Goal: Transaction & Acquisition: Purchase product/service

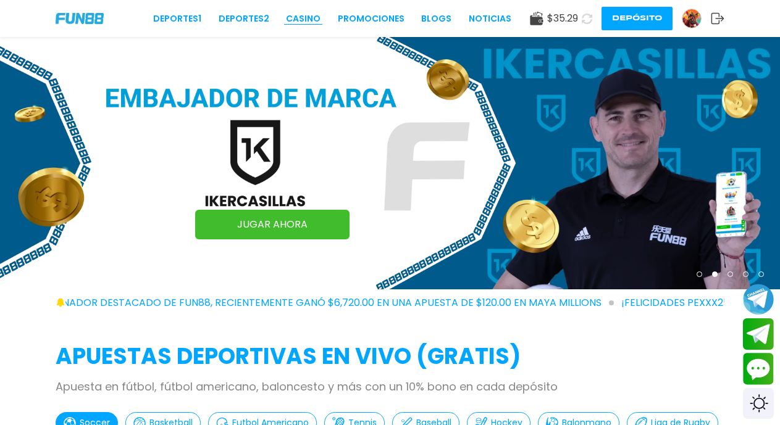
click at [305, 18] on link "CASINO" at bounding box center [303, 18] width 35 height 13
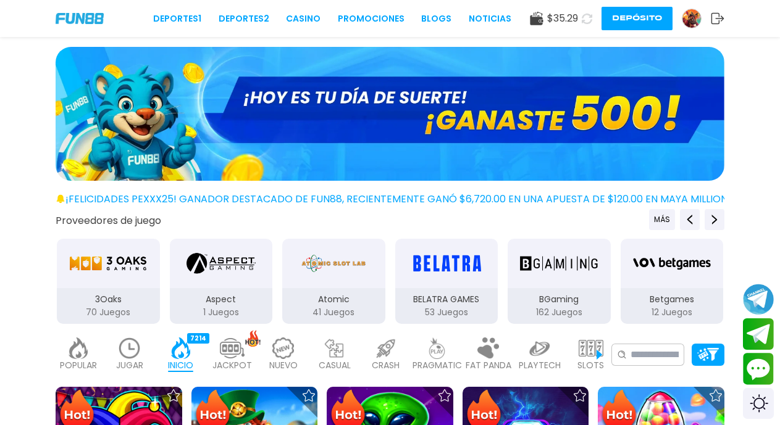
scroll to position [1489, 0]
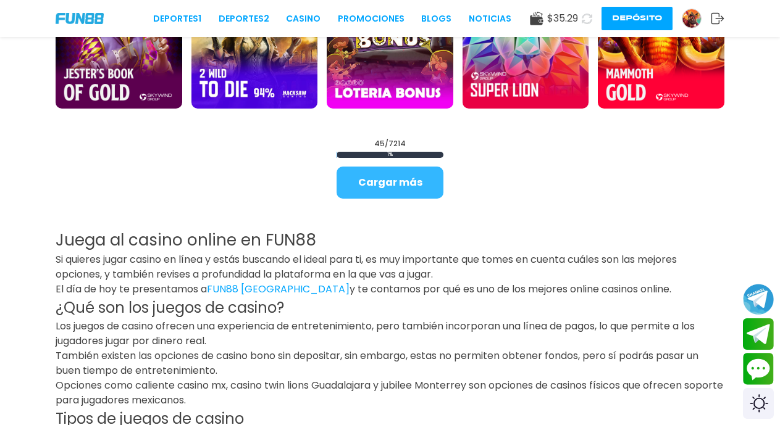
click at [365, 181] on button "Cargar más" at bounding box center [389, 183] width 107 height 32
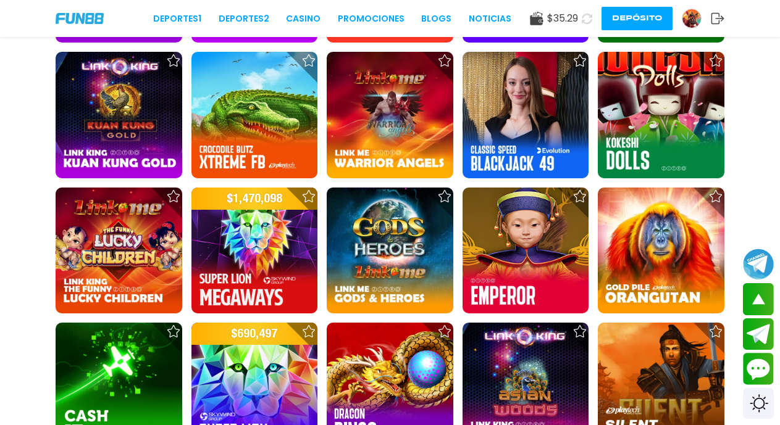
scroll to position [2605, 0]
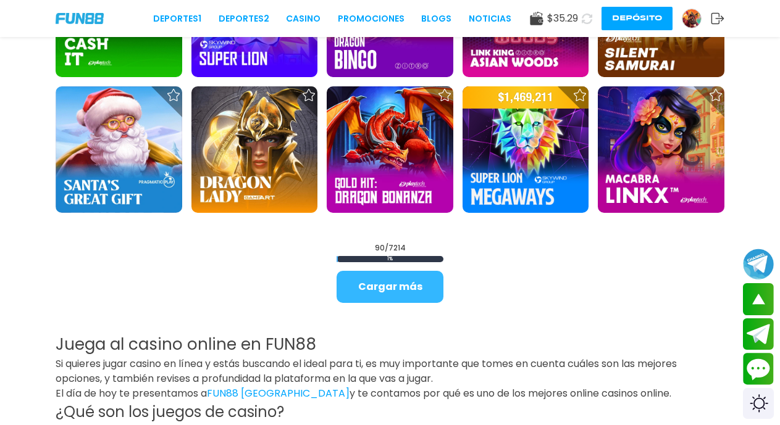
click at [376, 293] on button "Cargar más" at bounding box center [389, 287] width 107 height 32
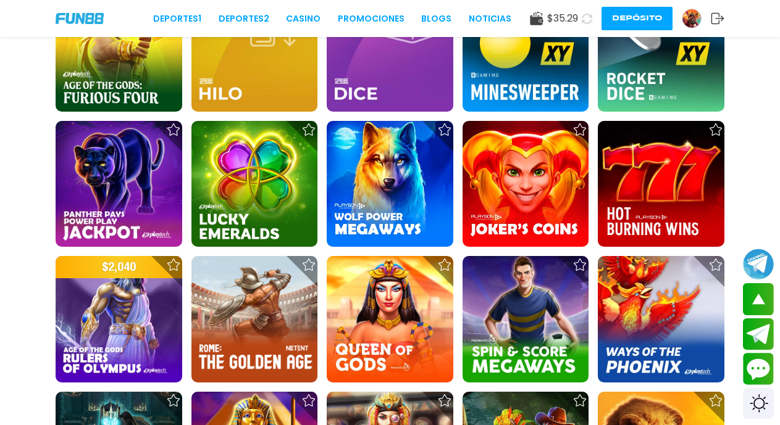
scroll to position [3349, 0]
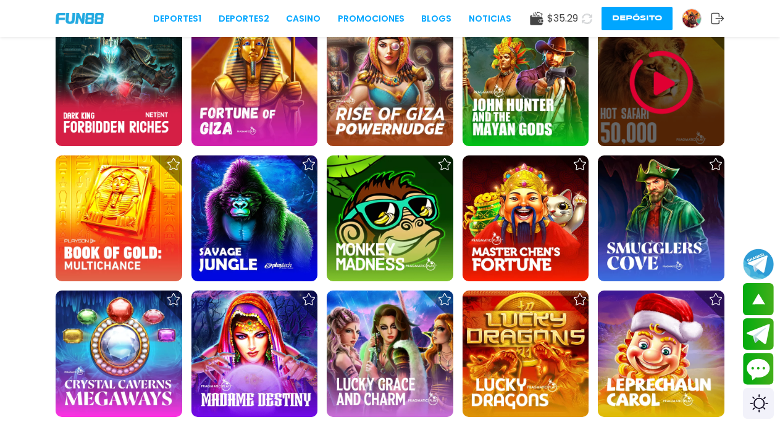
click at [652, 86] on img at bounding box center [661, 83] width 74 height 74
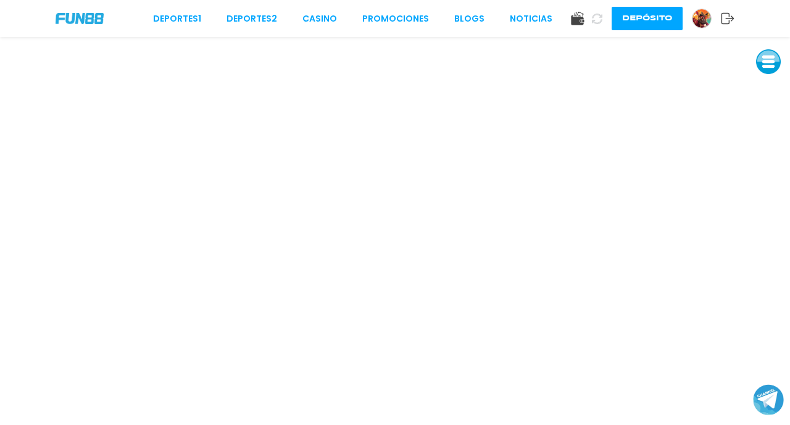
click at [765, 63] on button at bounding box center [768, 61] width 25 height 25
click at [766, 63] on button at bounding box center [768, 61] width 25 height 25
click at [768, 66] on button at bounding box center [768, 61] width 25 height 25
click at [768, 87] on button at bounding box center [768, 89] width 25 height 25
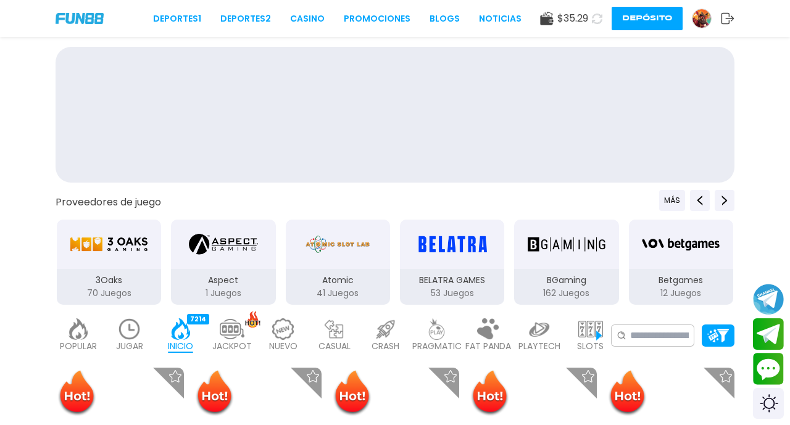
click at [768, 87] on div at bounding box center [395, 117] width 790 height 141
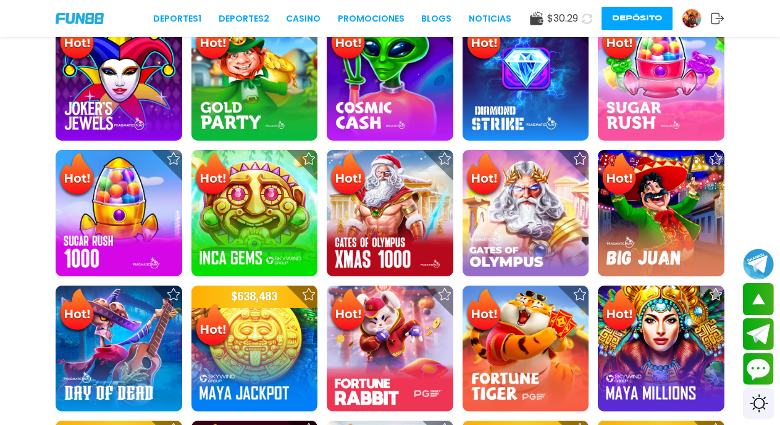
scroll to position [744, 0]
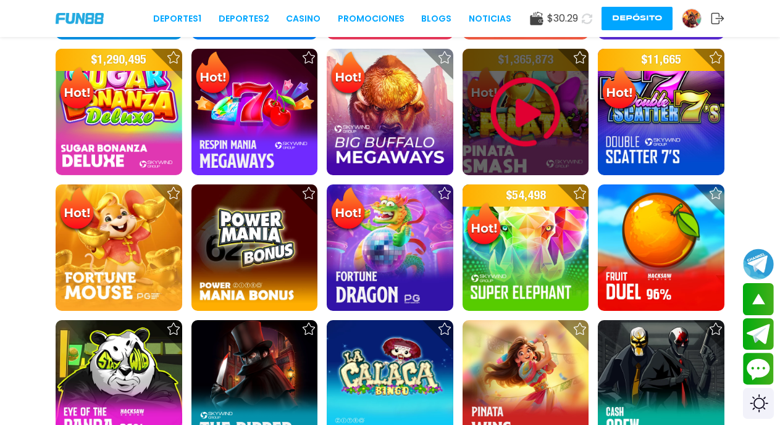
click at [514, 117] on img at bounding box center [525, 112] width 74 height 74
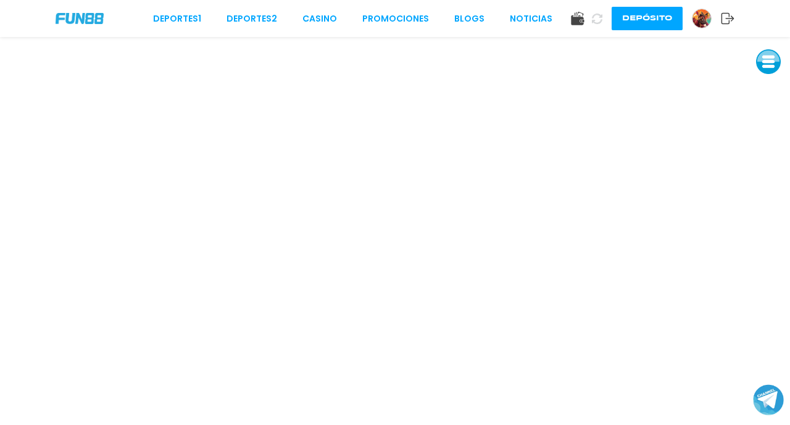
click at [764, 65] on button at bounding box center [768, 61] width 25 height 25
click at [769, 90] on button at bounding box center [768, 89] width 25 height 25
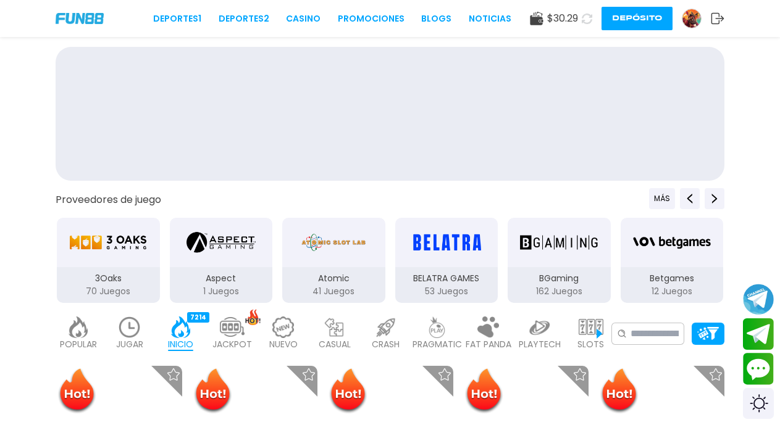
click at [769, 90] on div at bounding box center [390, 116] width 780 height 139
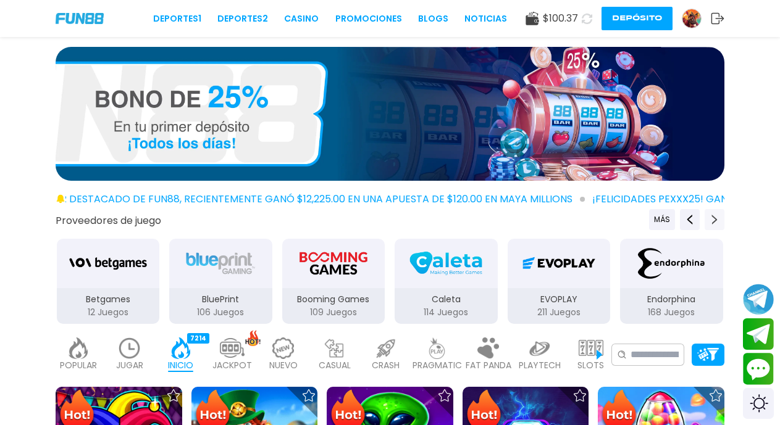
click at [713, 221] on icon "Next providers" at bounding box center [714, 220] width 10 height 10
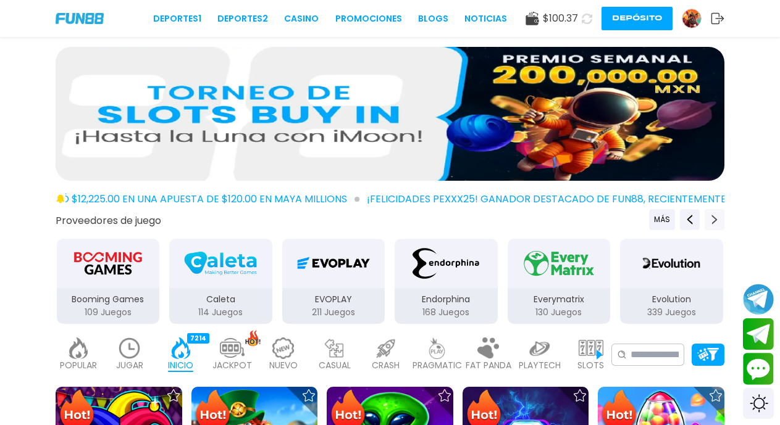
click at [713, 221] on icon "Next providers" at bounding box center [714, 220] width 10 height 10
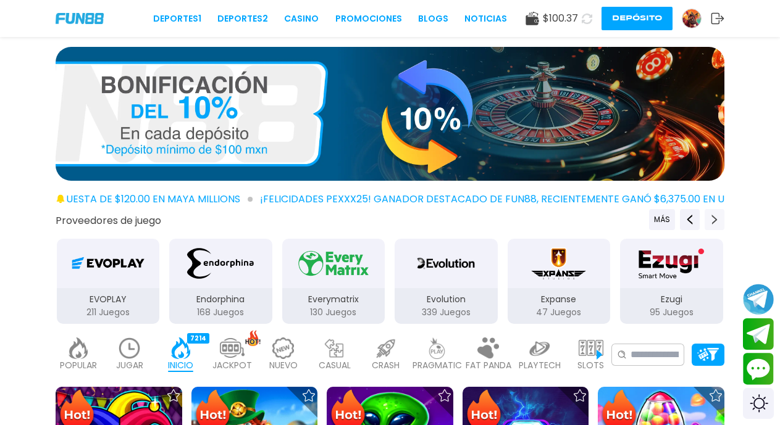
click at [713, 221] on icon "Next providers" at bounding box center [714, 220] width 10 height 10
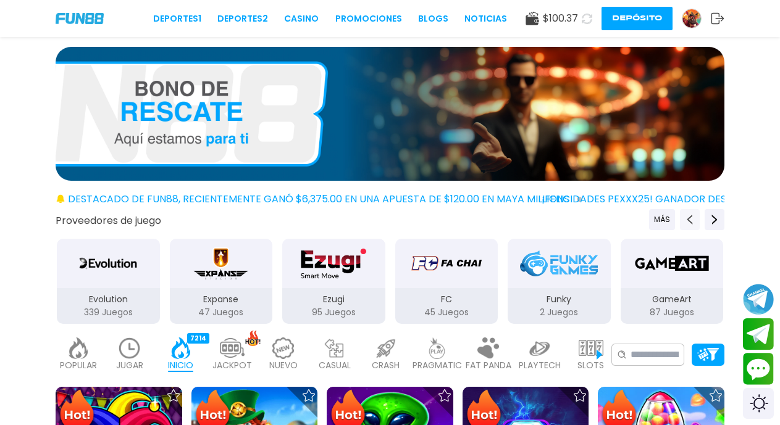
click at [687, 223] on icon "Previous providers" at bounding box center [690, 220] width 10 height 10
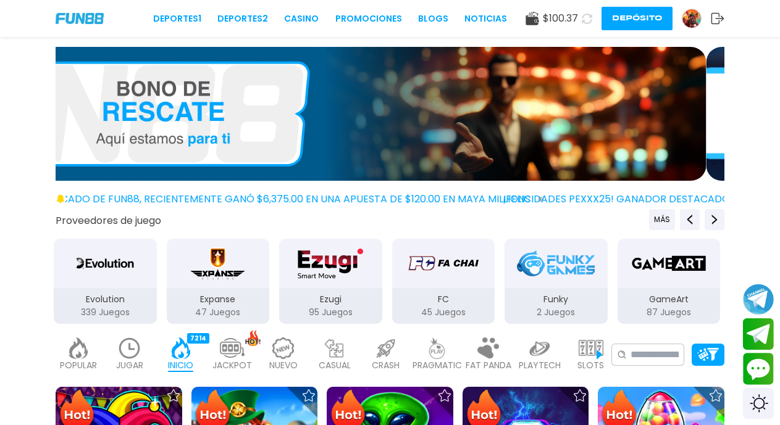
click at [629, 22] on button "Depósito" at bounding box center [636, 18] width 71 height 23
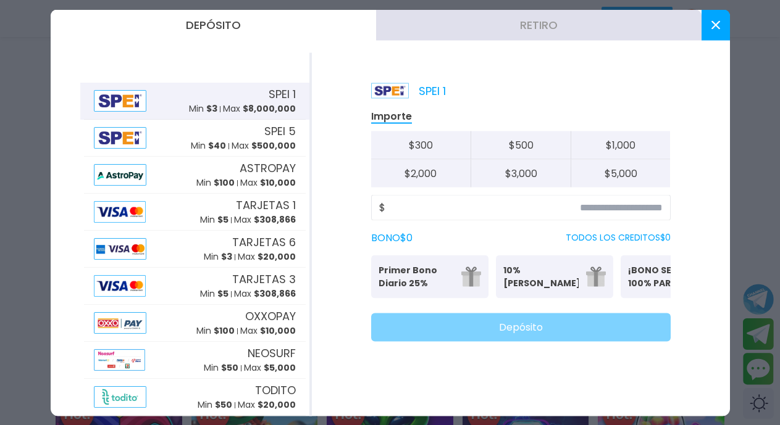
click at [507, 22] on button "Retiro" at bounding box center [538, 24] width 325 height 31
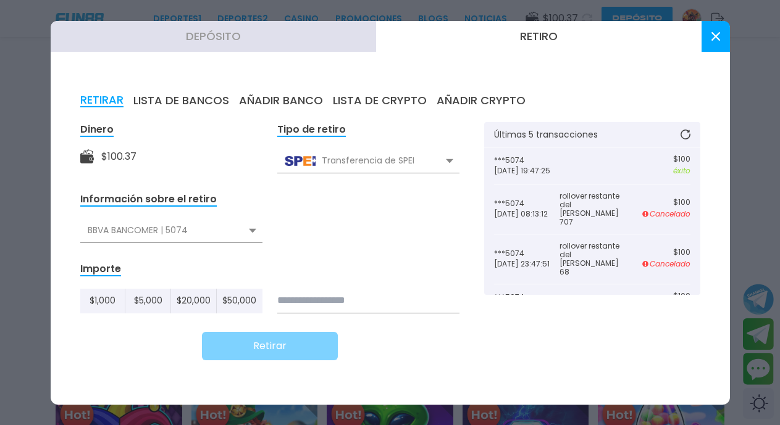
click at [343, 303] on input at bounding box center [368, 301] width 182 height 25
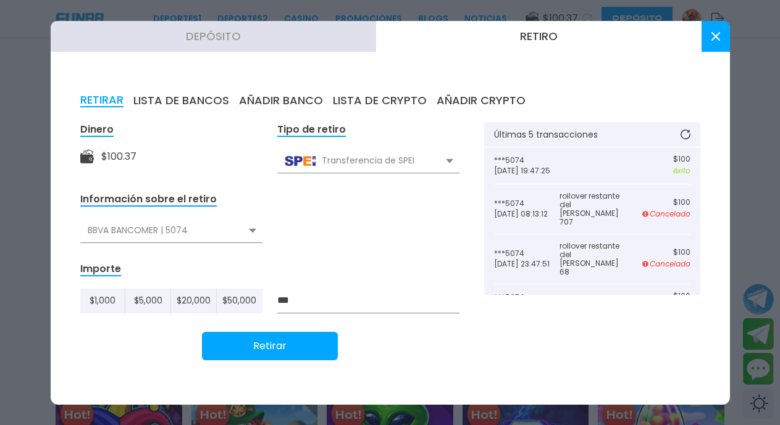
type input "***"
click at [279, 349] on button "Retirar" at bounding box center [270, 346] width 136 height 28
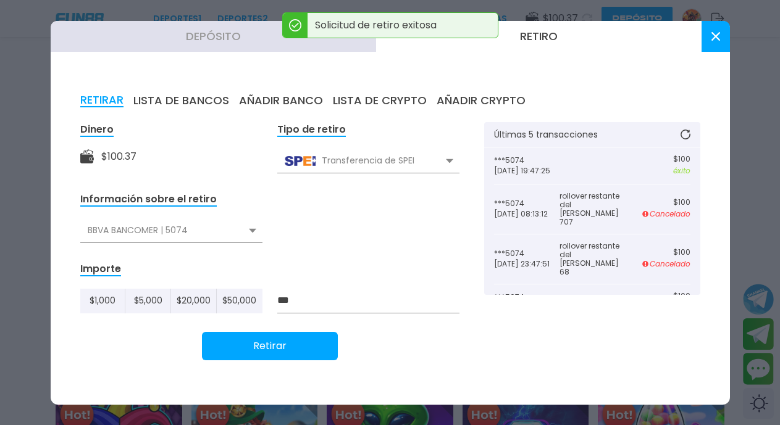
click at [716, 45] on button at bounding box center [715, 36] width 28 height 31
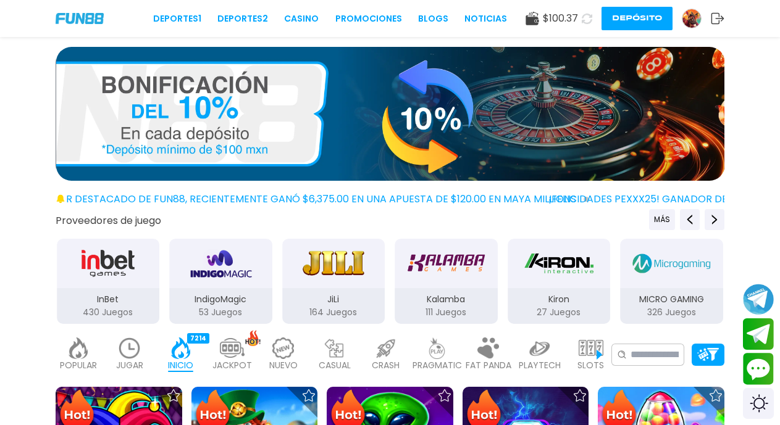
click at [588, 20] on icon at bounding box center [586, 19] width 10 height 10
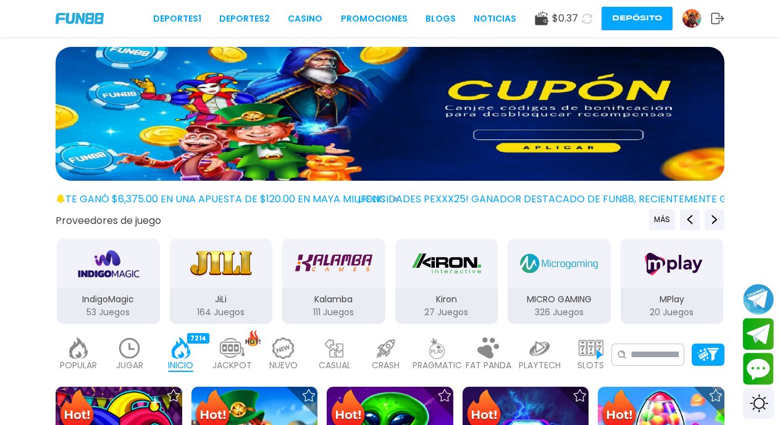
click at [488, 136] on img at bounding box center [390, 114] width 669 height 134
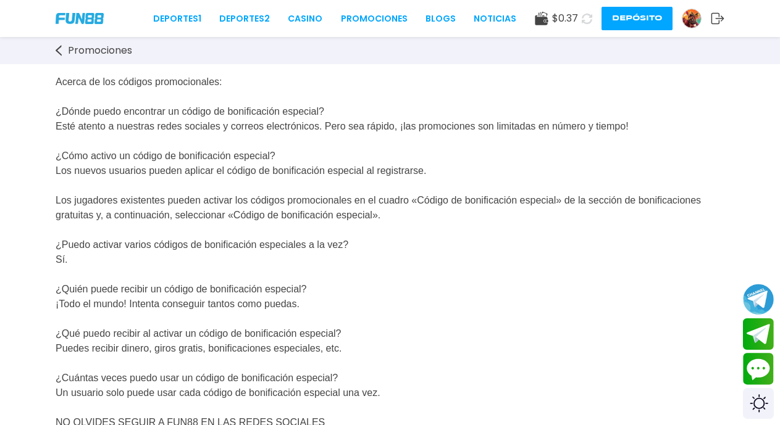
scroll to position [101, 0]
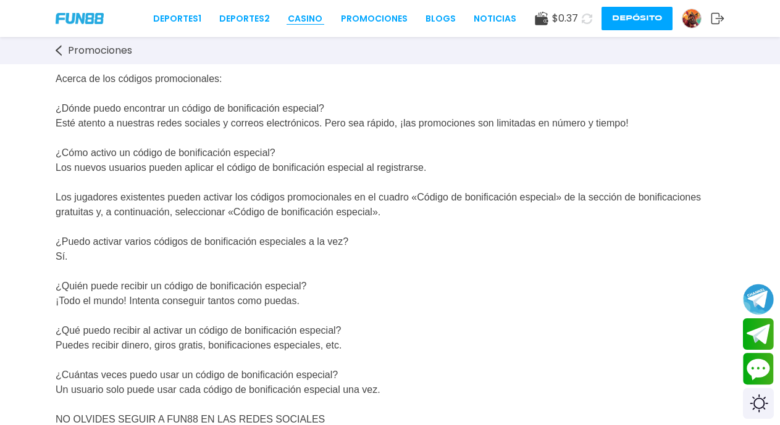
click at [298, 19] on link "CASINO" at bounding box center [305, 18] width 35 height 13
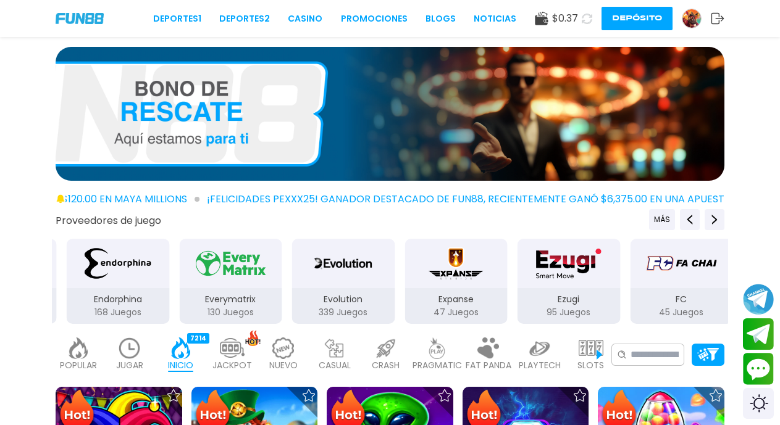
click at [647, 20] on button "Depósito" at bounding box center [636, 18] width 71 height 23
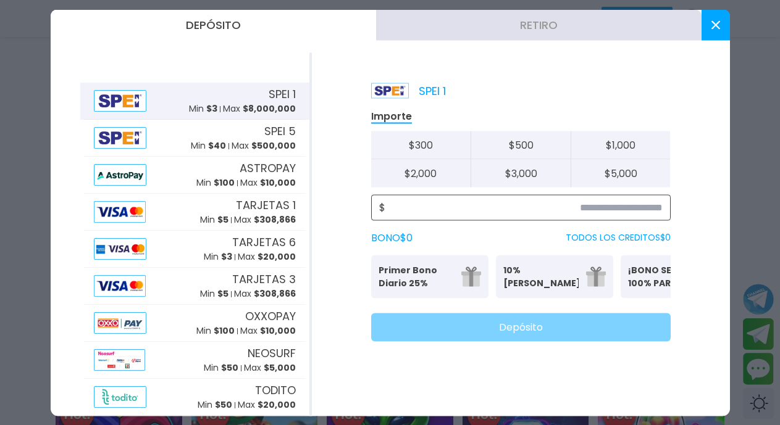
click at [630, 209] on input at bounding box center [523, 207] width 277 height 15
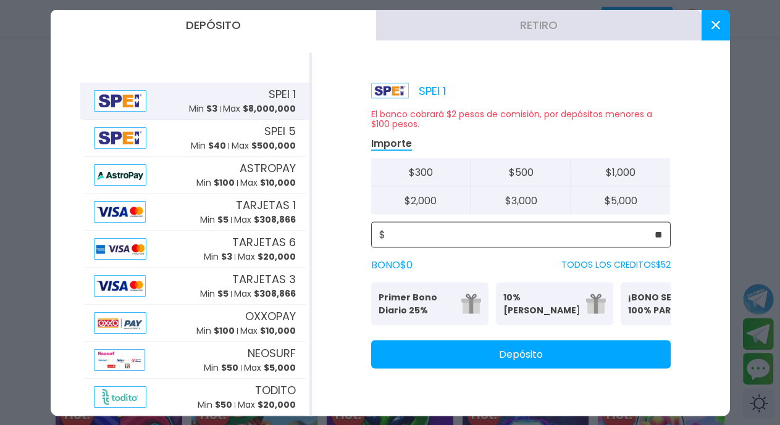
type input "**"
click at [534, 364] on button "Depósito" at bounding box center [520, 354] width 299 height 28
click at [714, 28] on icon at bounding box center [715, 24] width 9 height 9
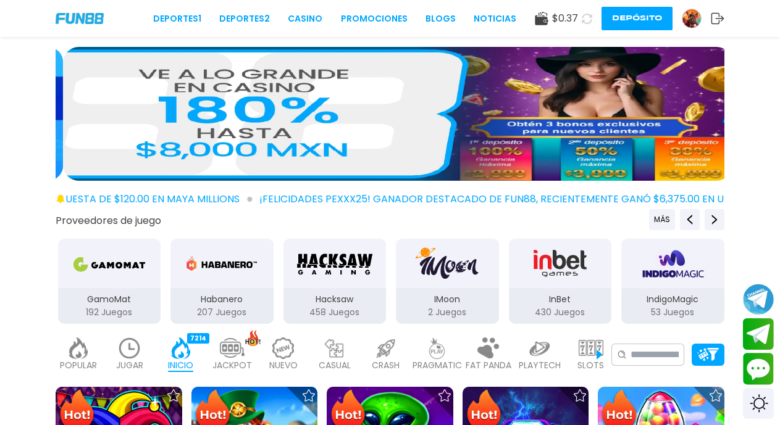
click at [553, 114] on img at bounding box center [397, 114] width 669 height 134
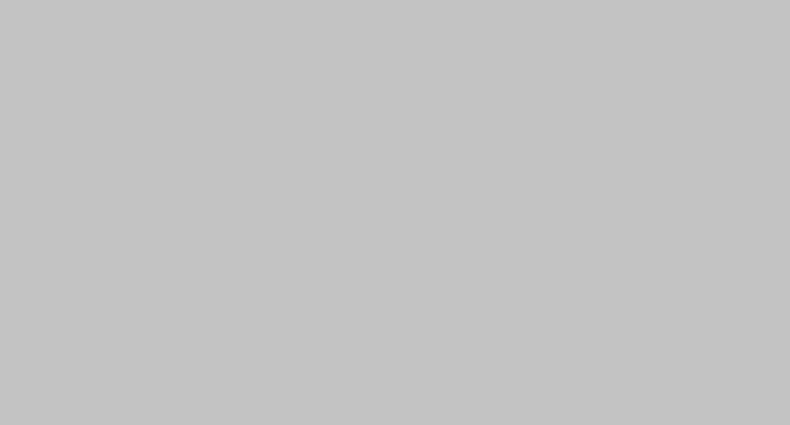
click at [585, 17] on div at bounding box center [395, 212] width 790 height 425
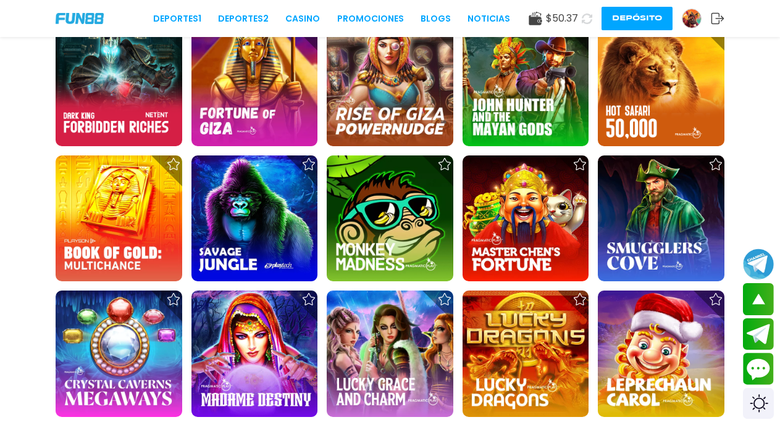
scroll to position [3722, 0]
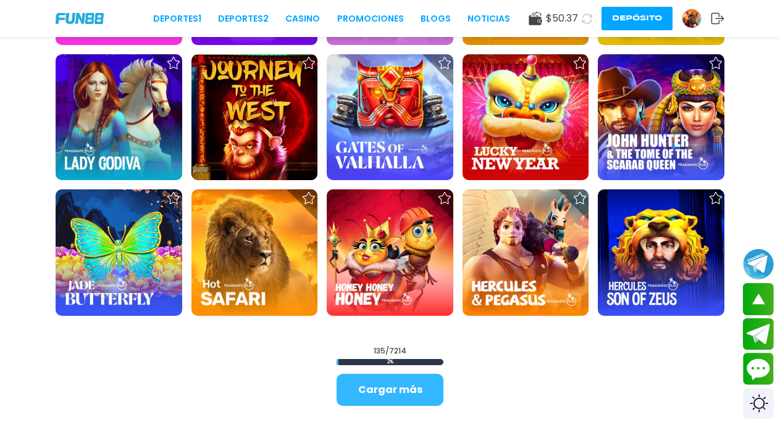
click at [419, 391] on button "Cargar más" at bounding box center [389, 390] width 107 height 32
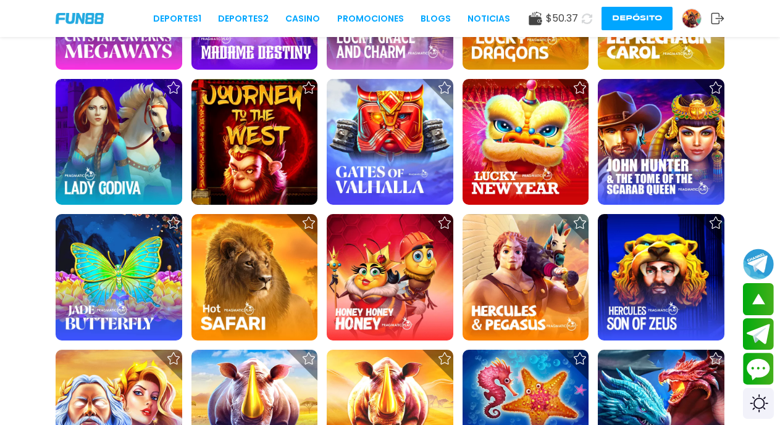
scroll to position [3349, 0]
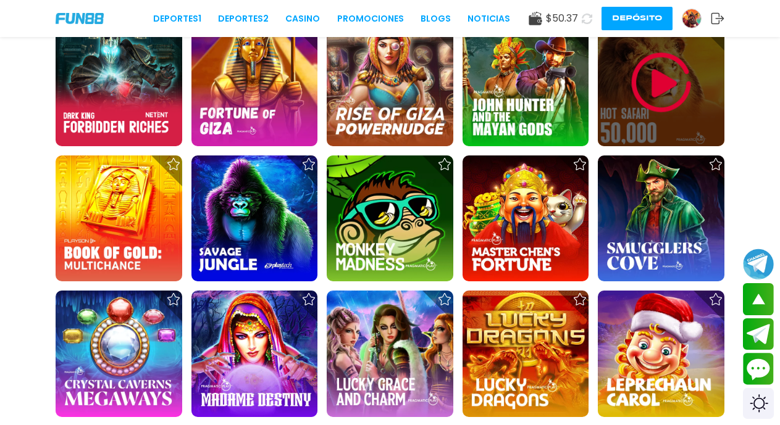
click at [667, 87] on img at bounding box center [661, 83] width 74 height 74
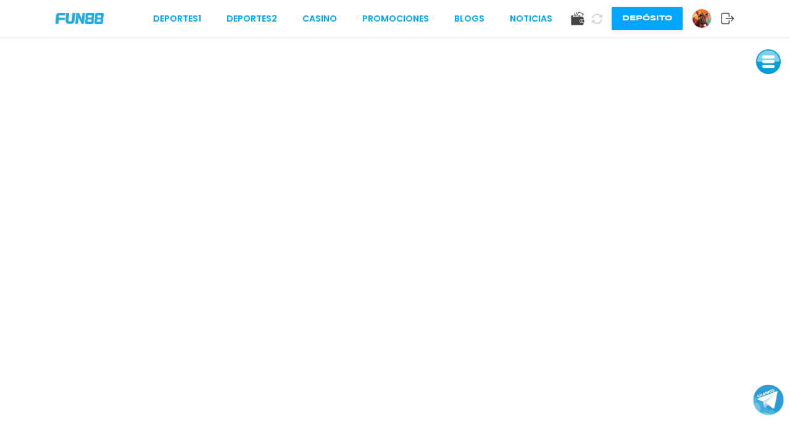
click at [595, 23] on use at bounding box center [596, 18] width 11 height 11
click at [595, 17] on icon at bounding box center [596, 18] width 11 height 11
click at [596, 19] on icon at bounding box center [597, 19] width 10 height 10
click at [768, 60] on button at bounding box center [768, 61] width 25 height 25
click at [768, 93] on button at bounding box center [768, 89] width 25 height 25
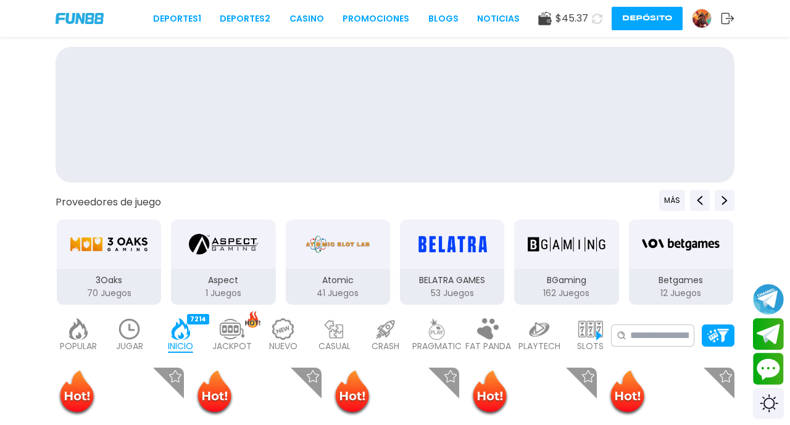
click at [768, 93] on div at bounding box center [395, 117] width 790 height 141
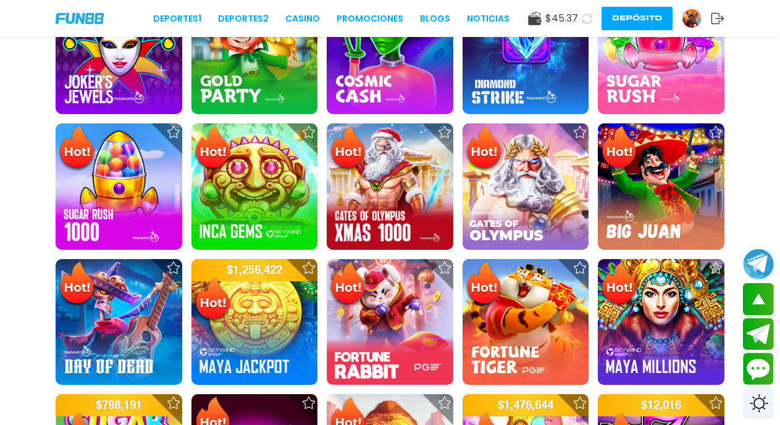
scroll to position [744, 0]
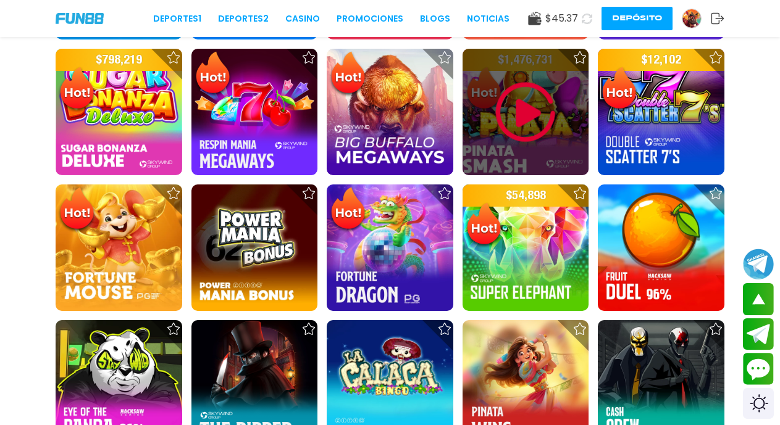
click at [533, 117] on img at bounding box center [525, 112] width 74 height 74
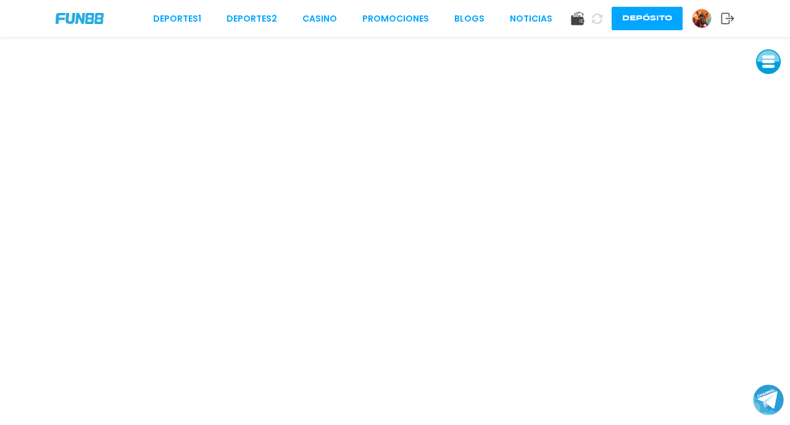
click at [765, 63] on button at bounding box center [768, 61] width 25 height 25
click at [765, 86] on button at bounding box center [768, 89] width 25 height 25
click at [764, 93] on button at bounding box center [768, 89] width 25 height 25
click at [317, 22] on link "CASINO" at bounding box center [319, 18] width 35 height 13
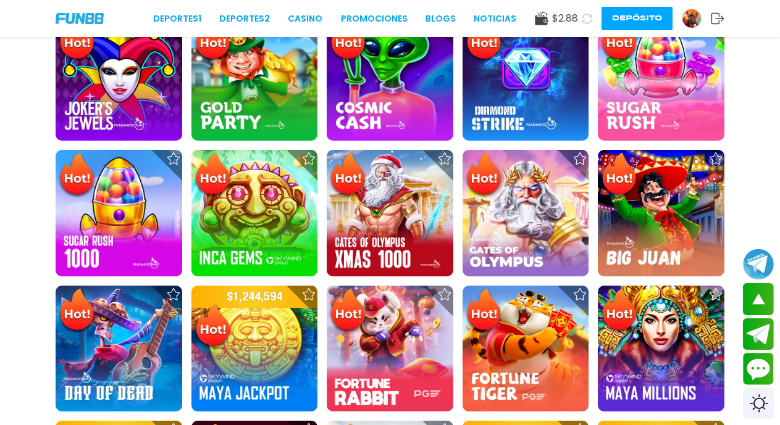
scroll to position [744, 0]
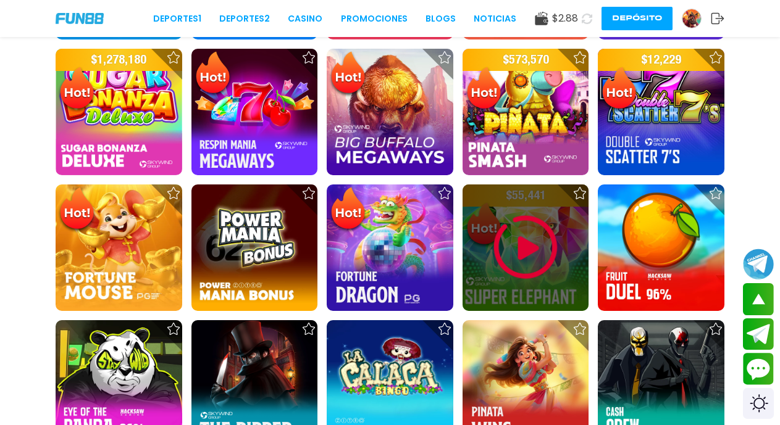
click at [520, 256] on img at bounding box center [525, 247] width 74 height 74
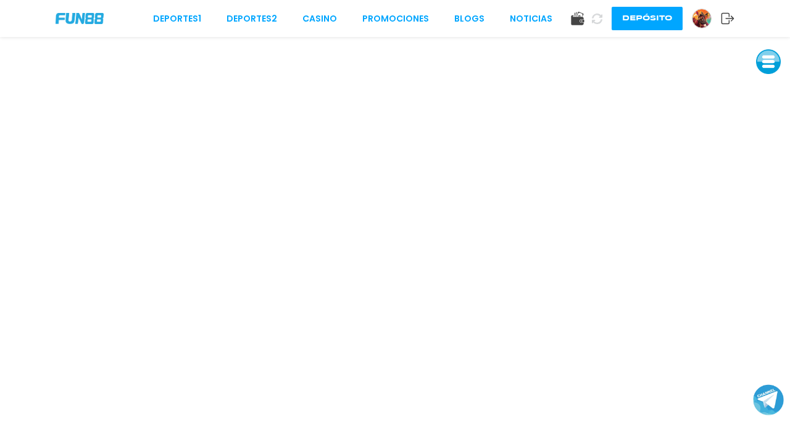
click at [764, 66] on button at bounding box center [768, 61] width 25 height 25
click at [766, 90] on button at bounding box center [768, 89] width 25 height 25
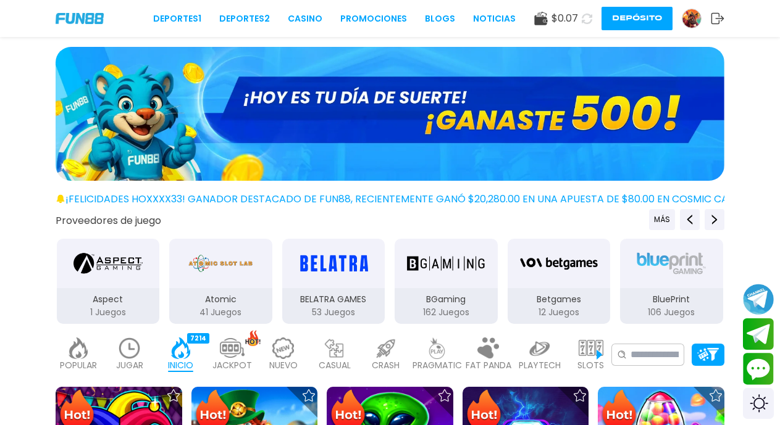
click at [538, 120] on img at bounding box center [390, 114] width 669 height 134
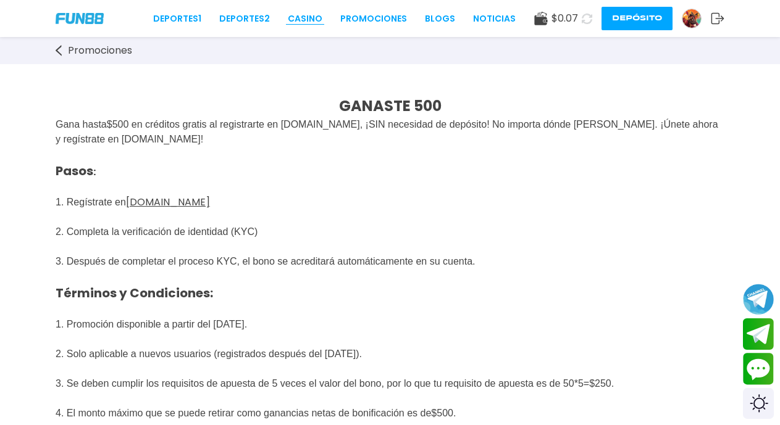
click at [306, 17] on link "CASINO" at bounding box center [305, 18] width 35 height 13
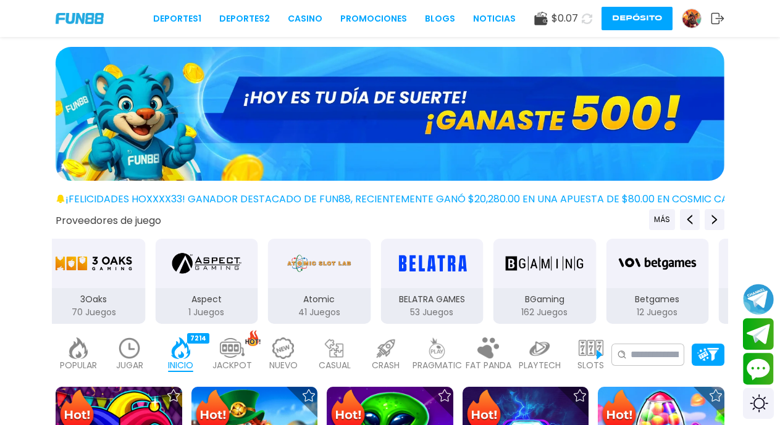
click at [460, 114] on img at bounding box center [390, 114] width 669 height 134
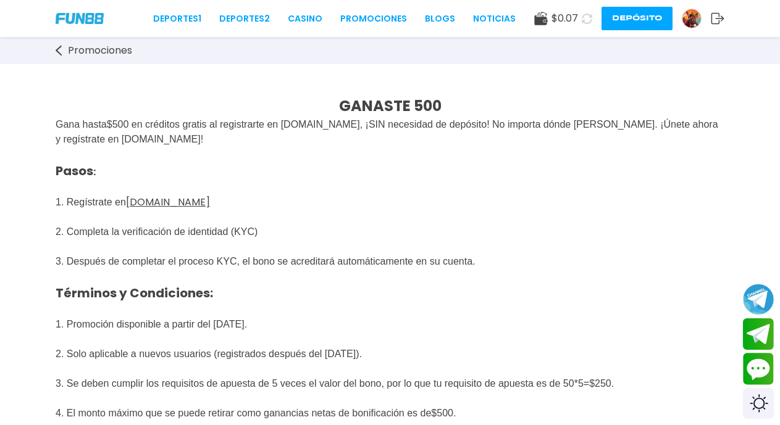
click at [631, 15] on button "Depósito" at bounding box center [636, 18] width 71 height 23
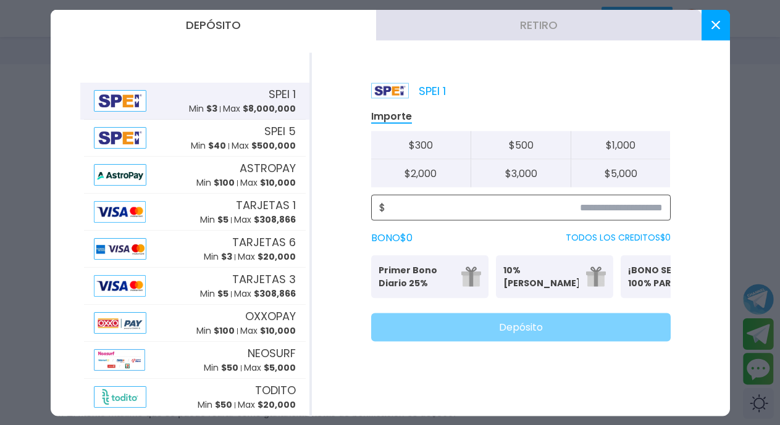
click at [616, 212] on input at bounding box center [523, 207] width 277 height 15
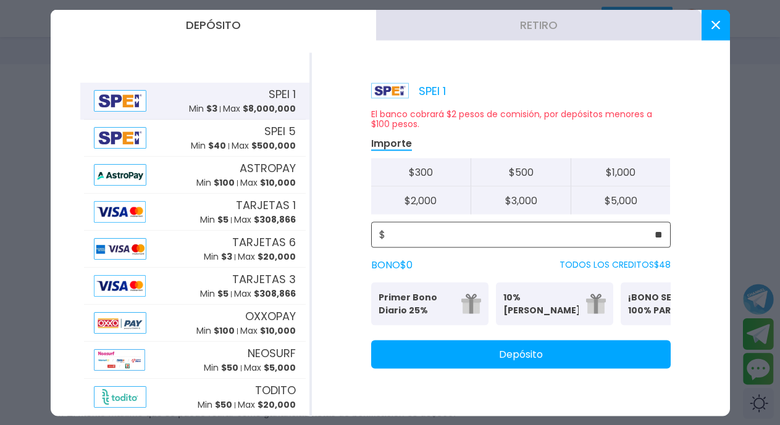
type input "**"
click at [543, 364] on button "Depósito" at bounding box center [520, 354] width 299 height 28
click at [714, 23] on use at bounding box center [714, 24] width 9 height 9
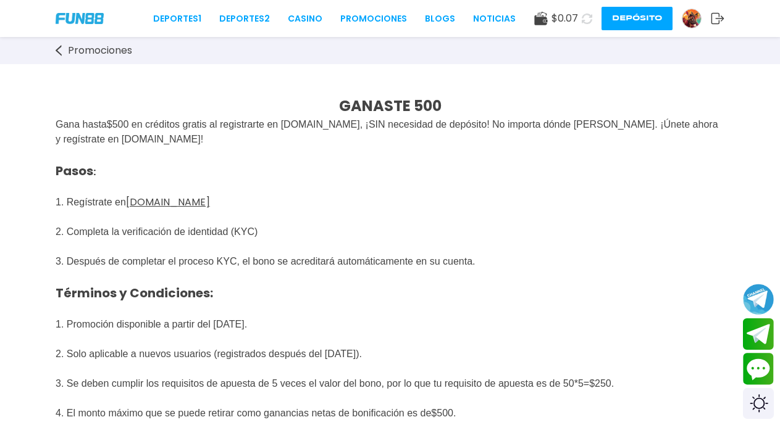
click at [586, 19] on icon at bounding box center [586, 19] width 10 height 10
click at [308, 19] on link "CASINO" at bounding box center [305, 18] width 35 height 13
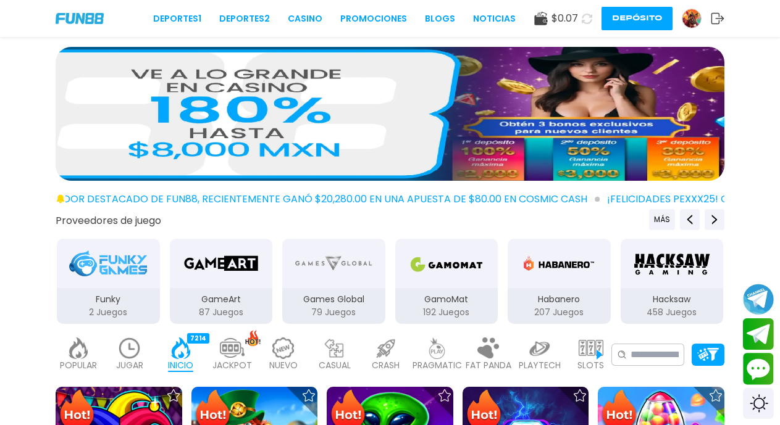
click at [586, 19] on icon at bounding box center [586, 19] width 10 height 10
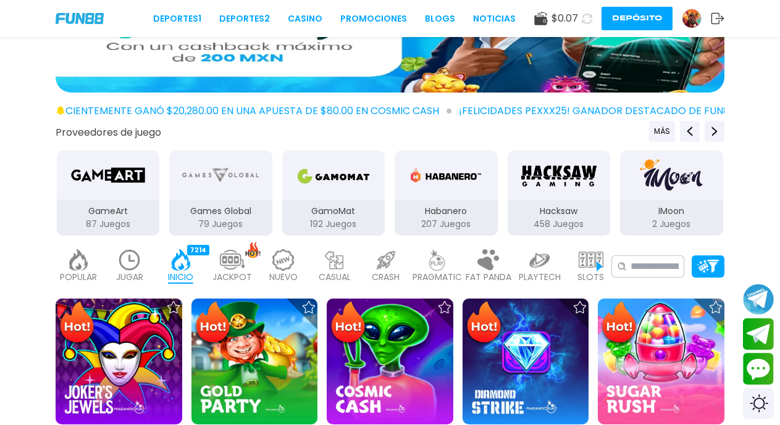
scroll to position [133, 0]
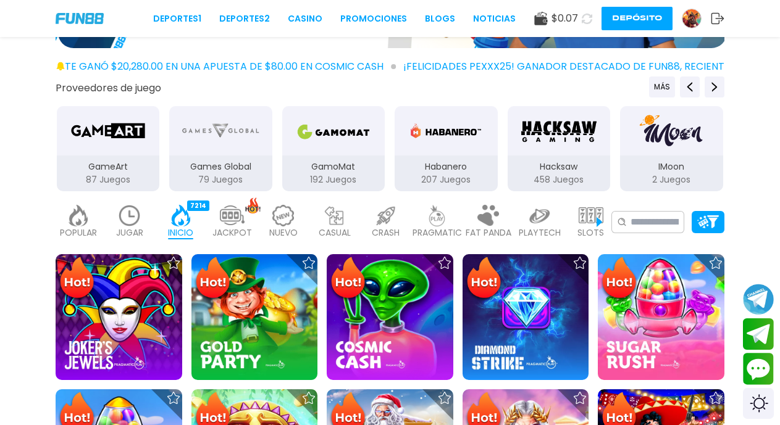
click at [585, 18] on icon at bounding box center [586, 19] width 10 height 10
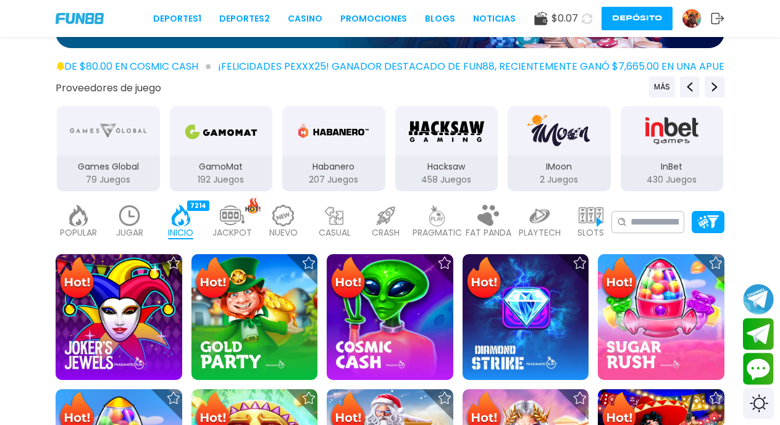
click at [585, 18] on icon at bounding box center [586, 19] width 10 height 10
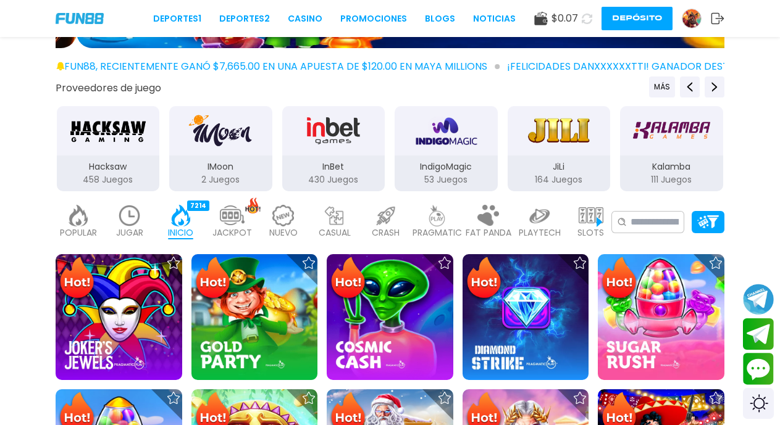
click at [585, 18] on icon at bounding box center [586, 19] width 10 height 10
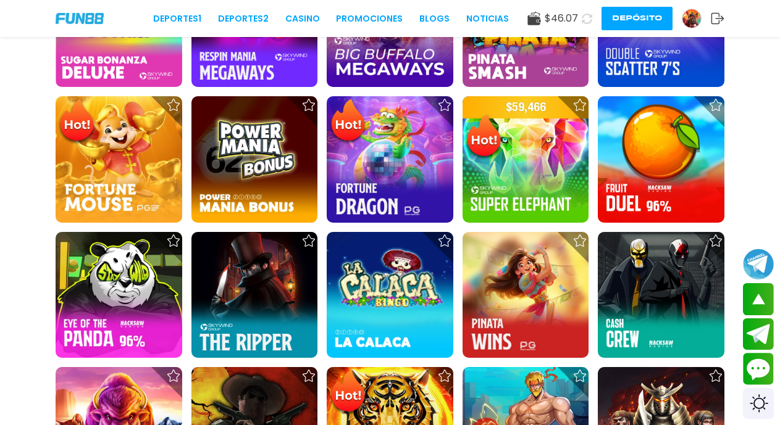
scroll to position [634, 0]
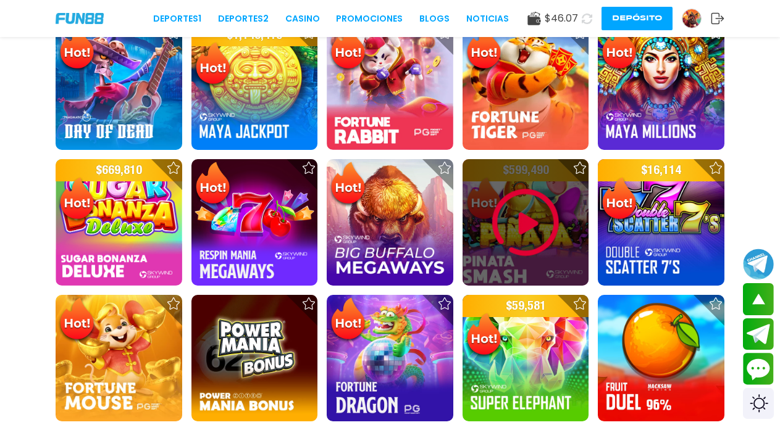
click at [504, 219] on img at bounding box center [525, 223] width 74 height 74
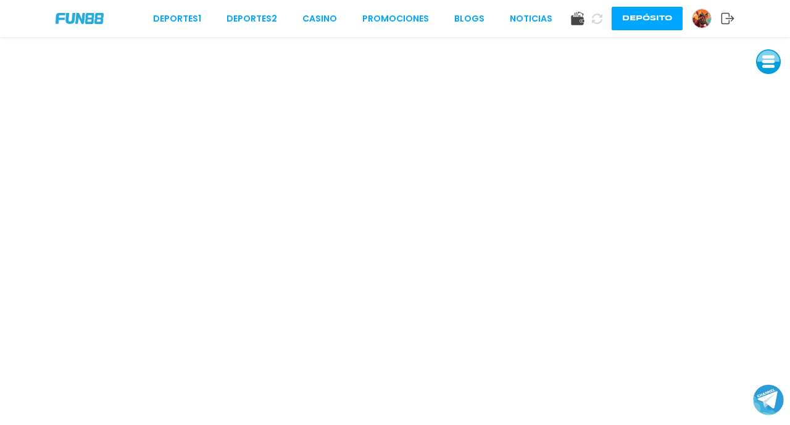
click at [764, 66] on button at bounding box center [768, 61] width 25 height 25
click at [767, 57] on button at bounding box center [768, 61] width 25 height 25
click at [594, 21] on icon at bounding box center [597, 18] width 12 height 12
